Goal: Task Accomplishment & Management: Complete application form

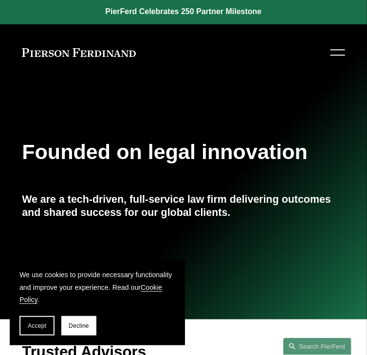
click at [335, 45] on div at bounding box center [337, 52] width 15 height 17
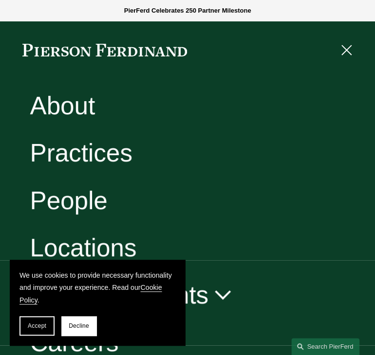
click at [119, 198] on div "People" at bounding box center [187, 200] width 375 height 47
click at [41, 325] on span "Accept" at bounding box center [37, 326] width 18 height 7
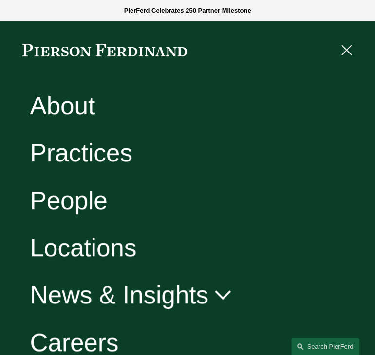
click at [61, 344] on link "Careers" at bounding box center [74, 342] width 89 height 25
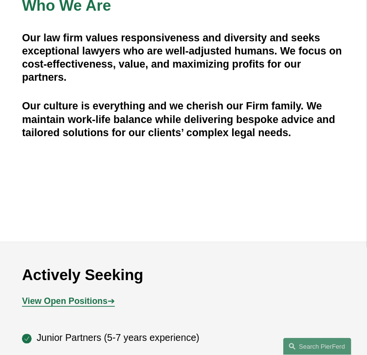
scroll to position [251, 0]
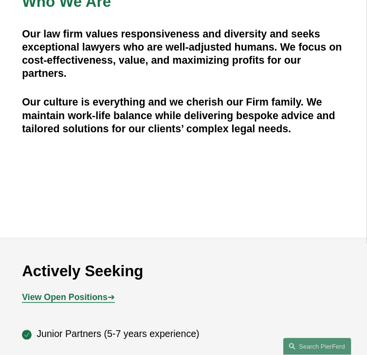
click at [69, 293] on strong "View Open Positions" at bounding box center [65, 298] width 86 height 10
